Goal: Information Seeking & Learning: Learn about a topic

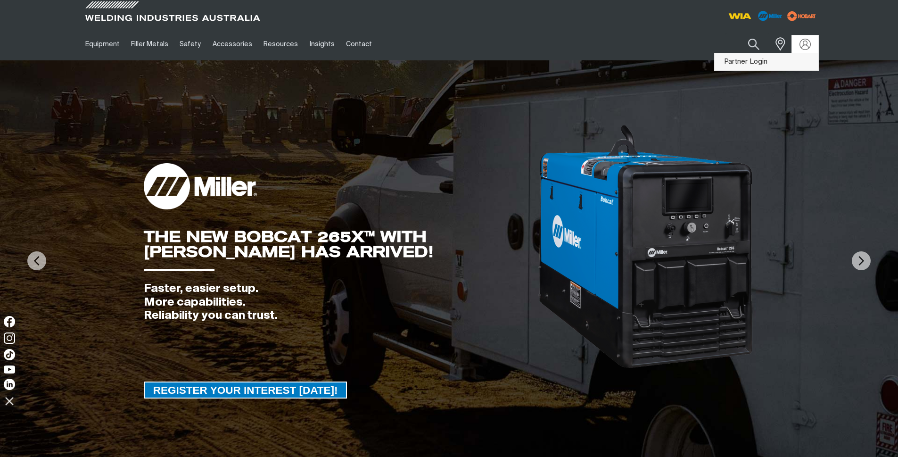
click at [803, 60] on link "Partner Login" at bounding box center [766, 61] width 104 height 17
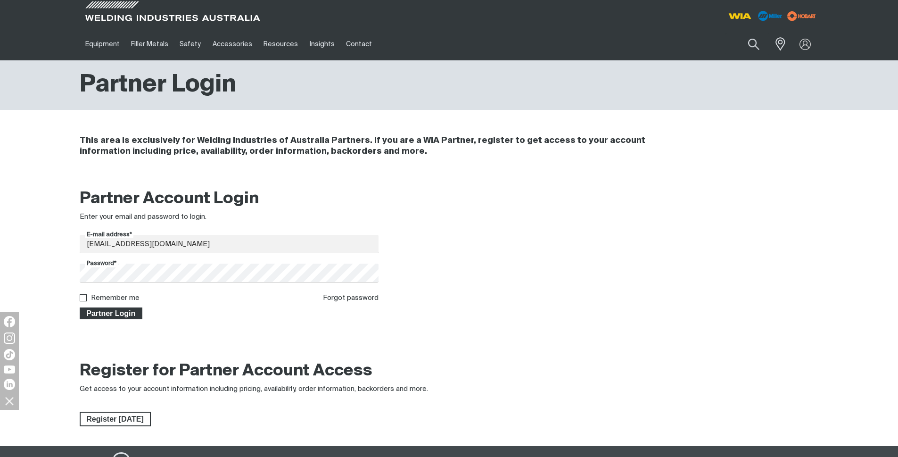
click at [106, 315] on span "Partner Login" at bounding box center [111, 313] width 61 height 12
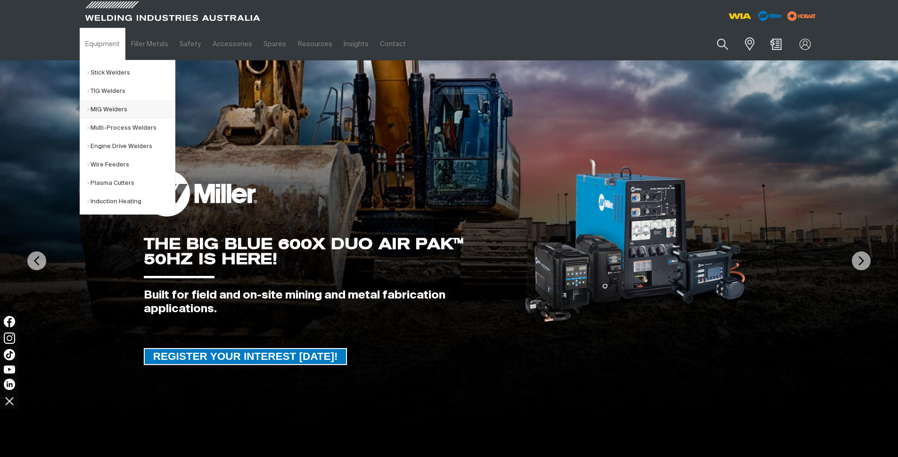
click at [104, 104] on link "MIG Welders" at bounding box center [131, 109] width 88 height 18
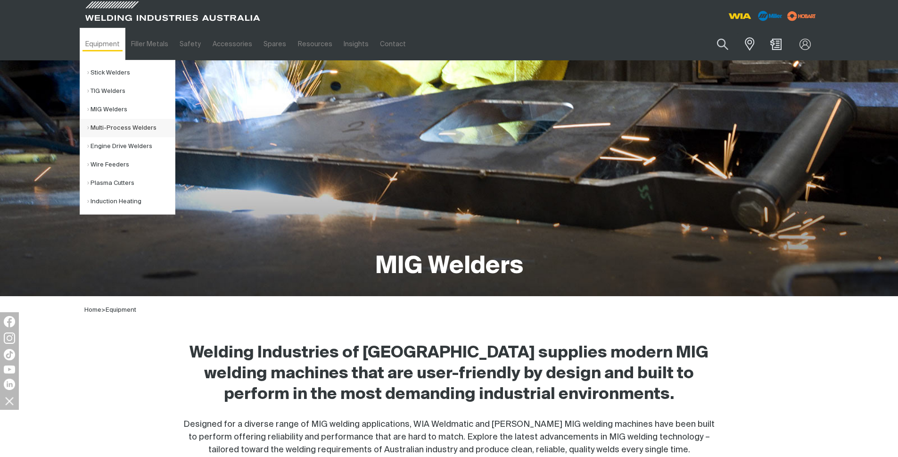
click at [108, 127] on link "Multi-Process Welders" at bounding box center [131, 128] width 88 height 18
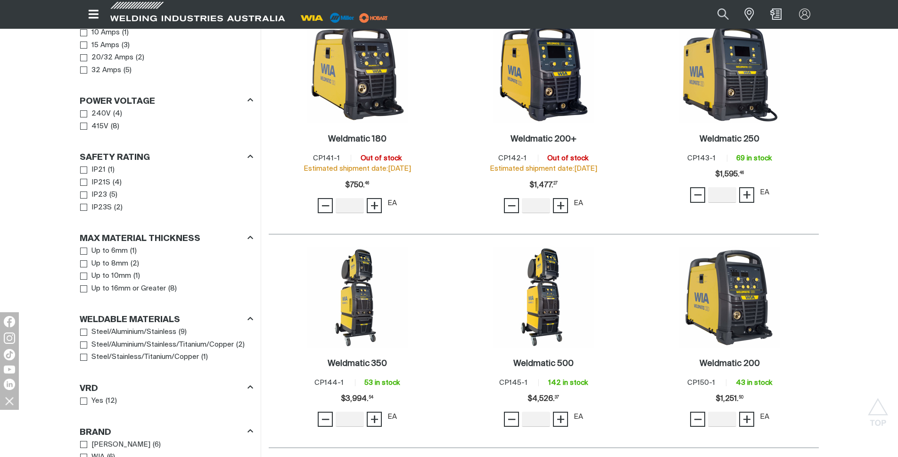
scroll to position [577, 0]
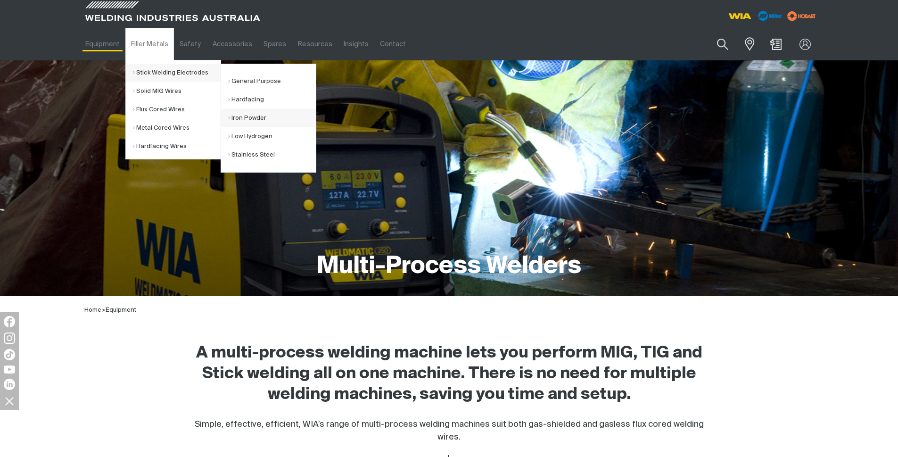
click at [273, 124] on link "Iron Powder" at bounding box center [272, 118] width 88 height 18
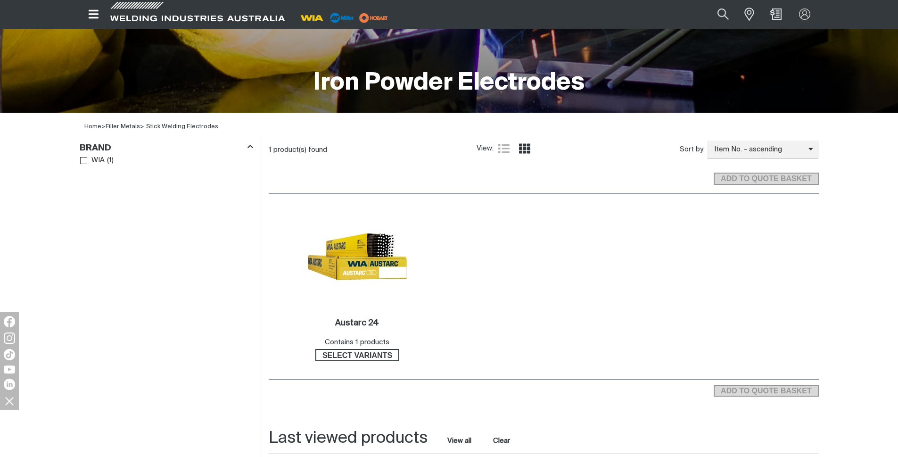
scroll to position [196, 0]
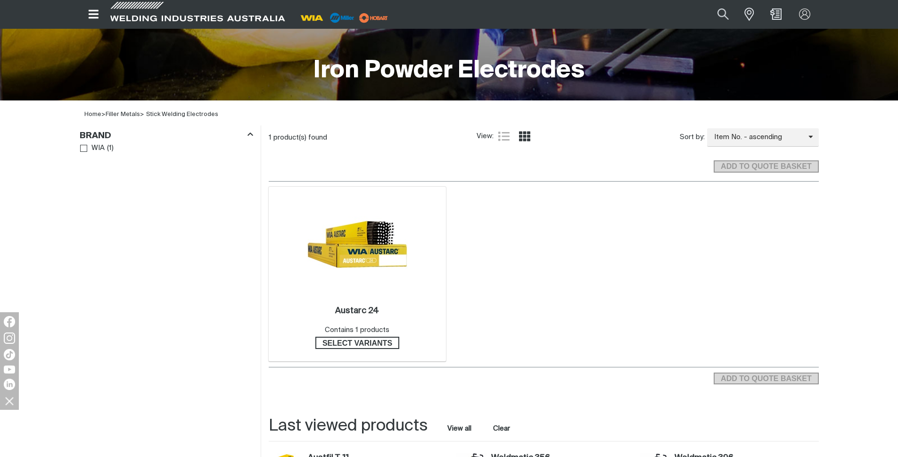
click at [369, 236] on img at bounding box center [357, 244] width 101 height 101
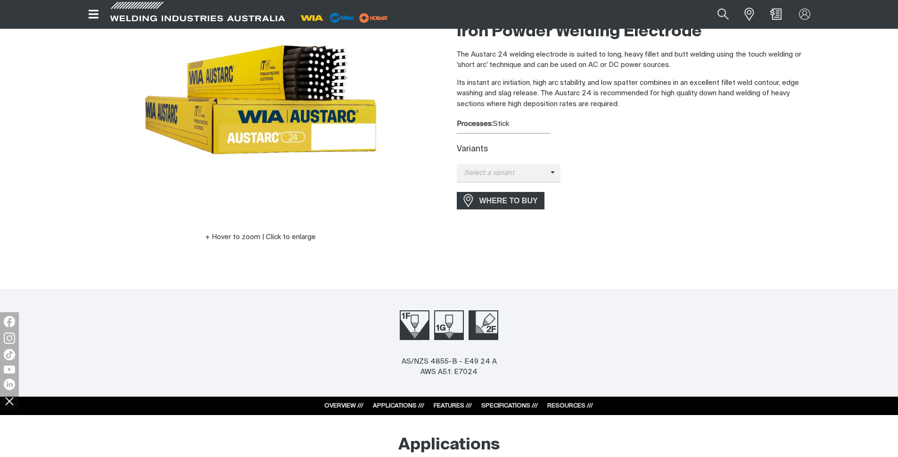
scroll to position [114, 0]
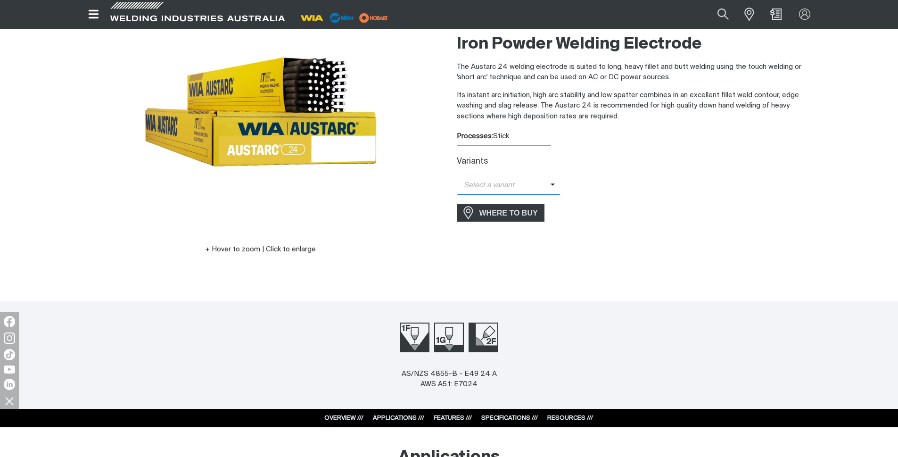
click at [513, 188] on span "Select a variant" at bounding box center [504, 185] width 94 height 11
click at [510, 205] on span "Austarc 24 - 4.0mm" at bounding box center [509, 202] width 104 height 14
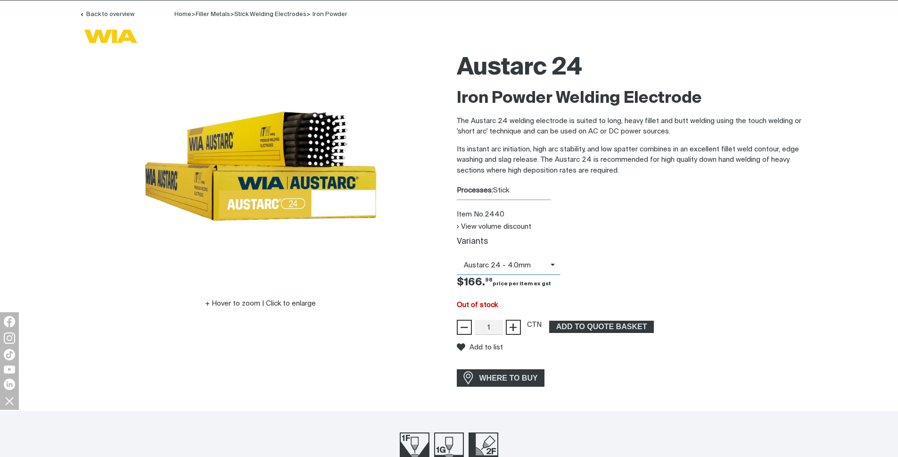
scroll to position [0, 0]
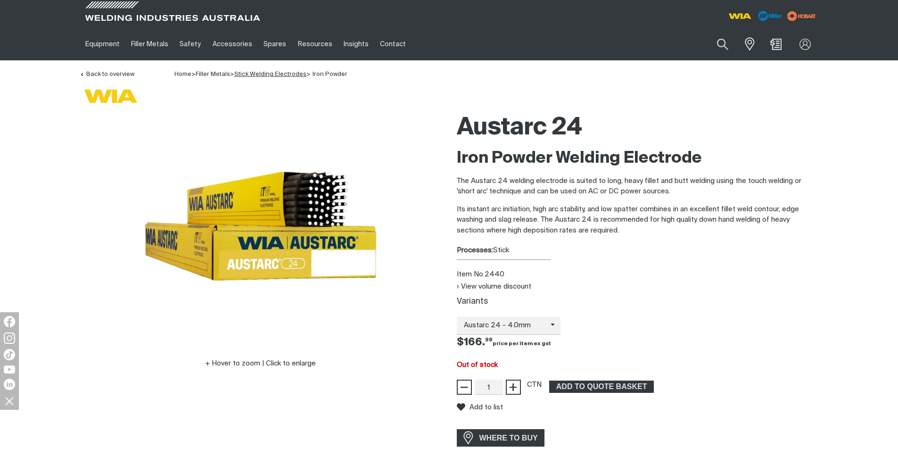
click at [267, 75] on link "Stick Welding Electrodes" at bounding box center [270, 74] width 72 height 6
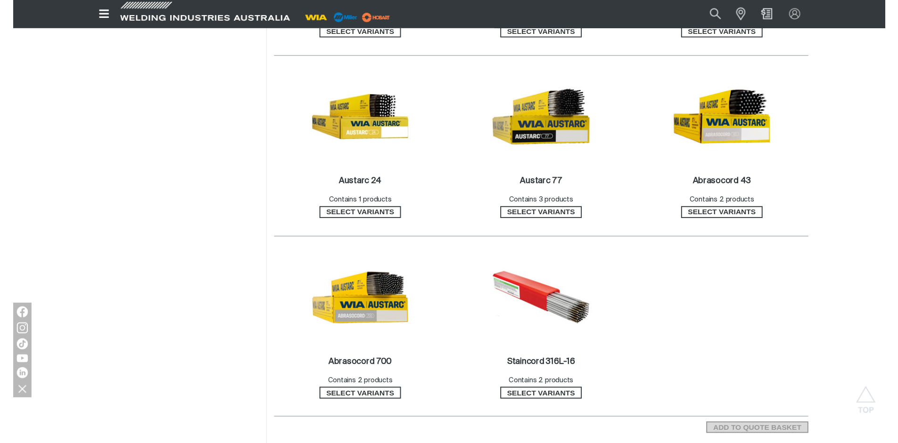
scroll to position [683, 0]
